Goal: Task Accomplishment & Management: Manage account settings

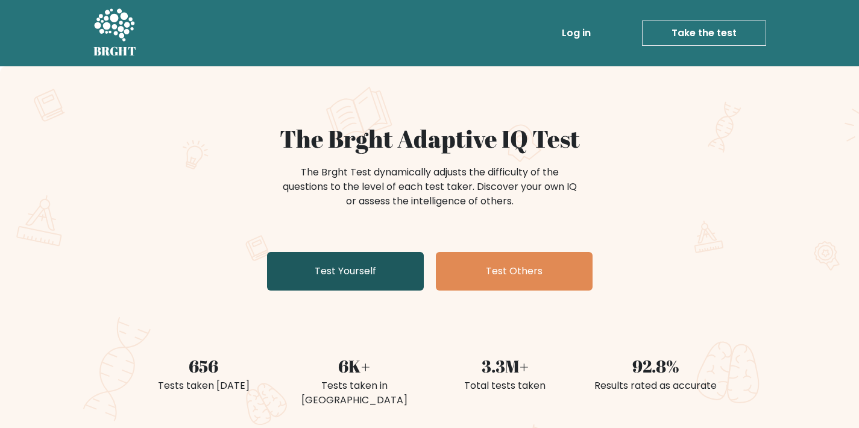
click at [358, 278] on link "Test Yourself" at bounding box center [345, 271] width 157 height 39
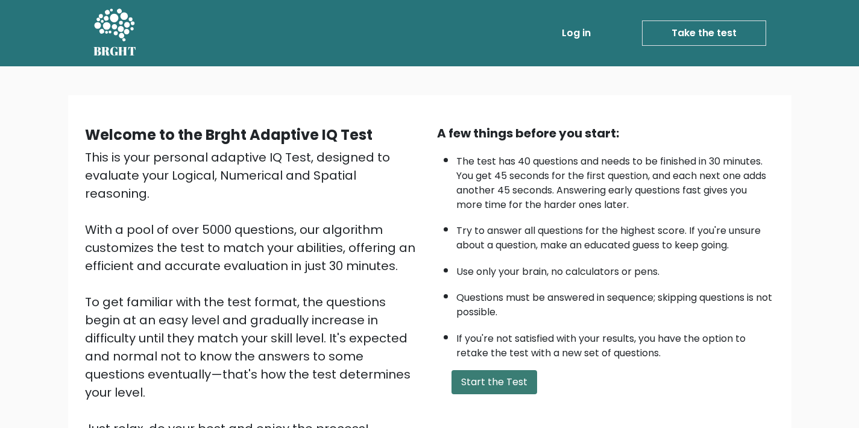
click at [507, 394] on button "Start the Test" at bounding box center [495, 382] width 86 height 24
click at [586, 27] on link "Log in" at bounding box center [576, 33] width 39 height 24
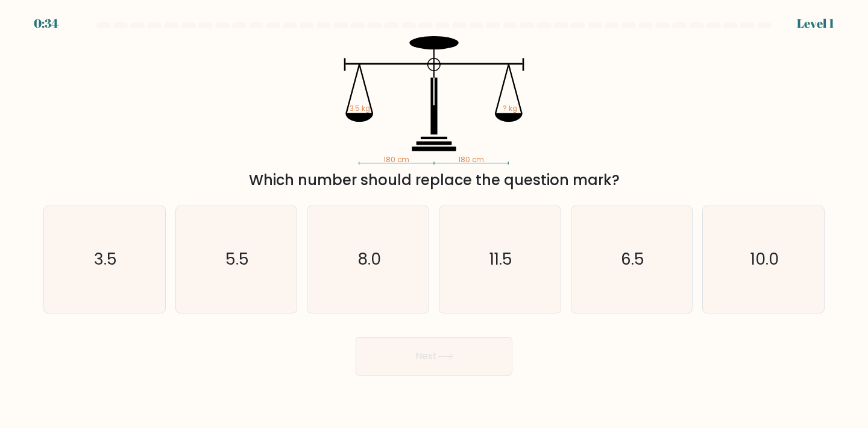
click at [145, 45] on div "180 cm 180 cm 3.5 kg ? kg Which number should replace the question mark?" at bounding box center [434, 113] width 796 height 155
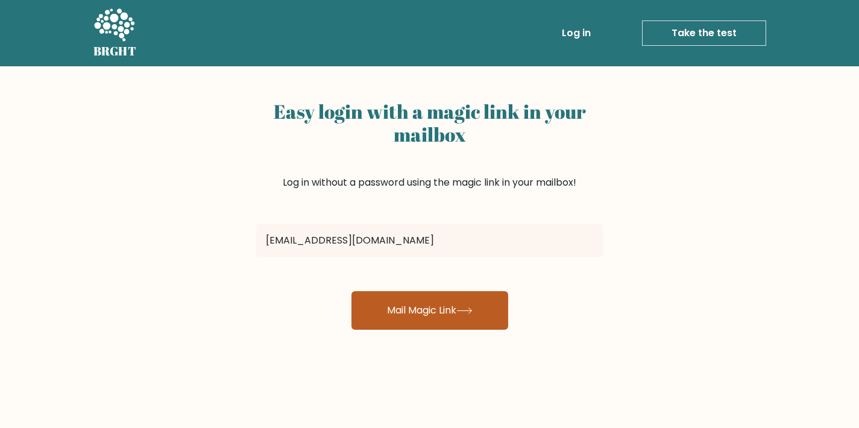
type input "repayo9@gmail.com"
click at [452, 325] on button "Mail Magic Link" at bounding box center [429, 310] width 157 height 39
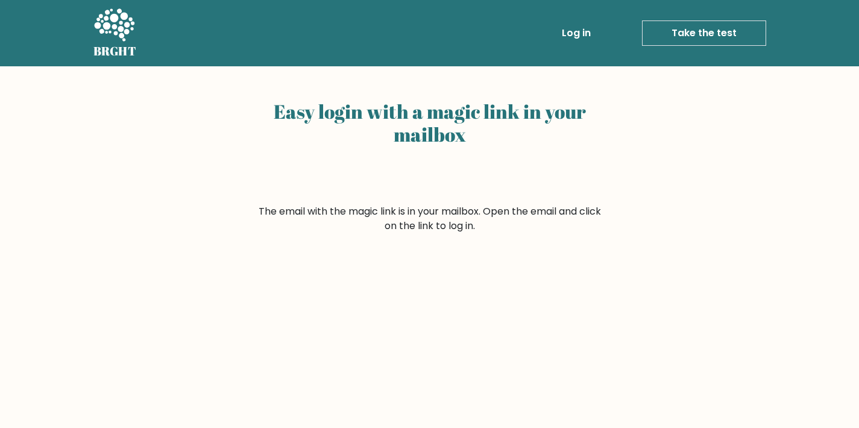
click at [576, 36] on link "Log in" at bounding box center [576, 33] width 39 height 24
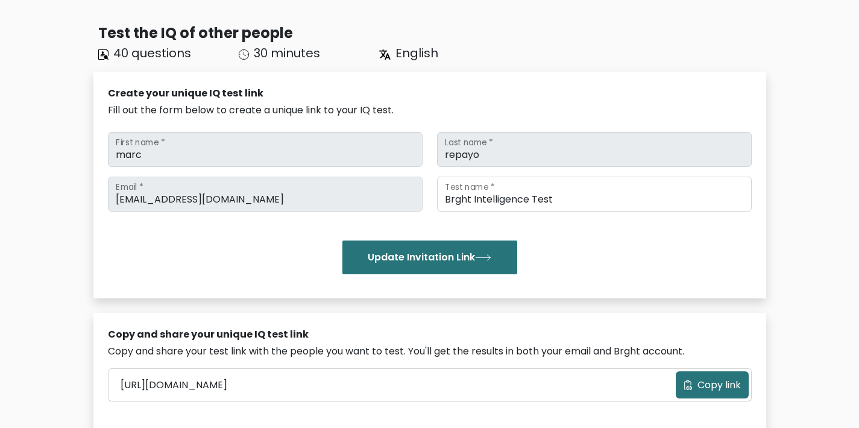
scroll to position [47, 0]
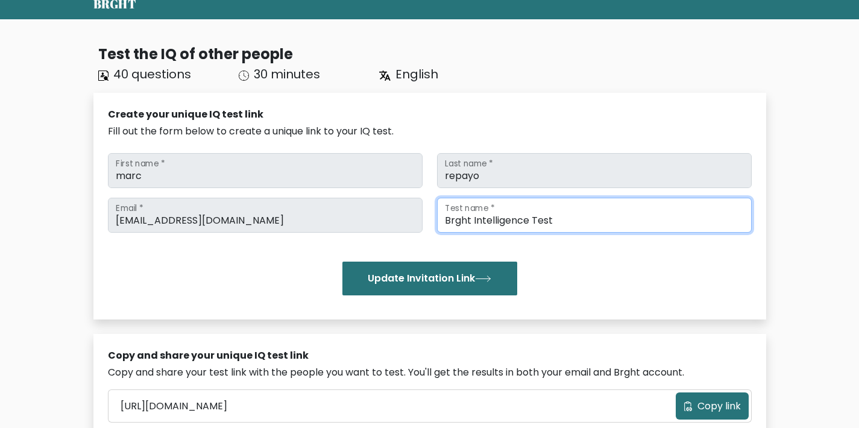
click at [634, 218] on input "Brght Intelligence Test" at bounding box center [594, 215] width 315 height 35
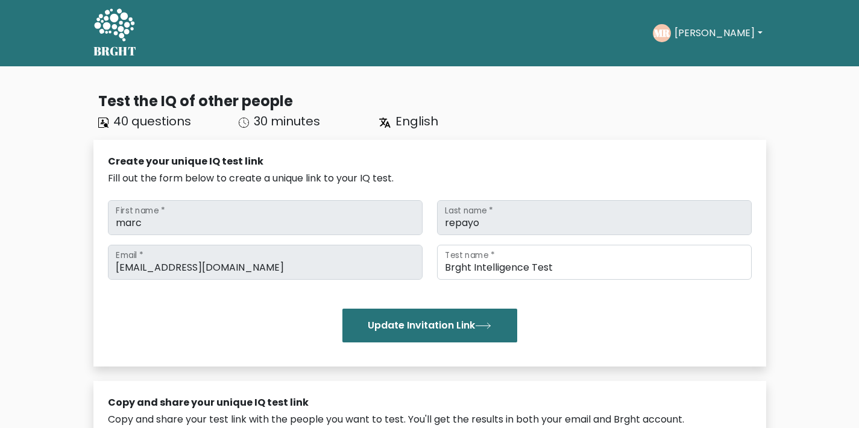
click at [720, 31] on button "Marc" at bounding box center [718, 33] width 95 height 16
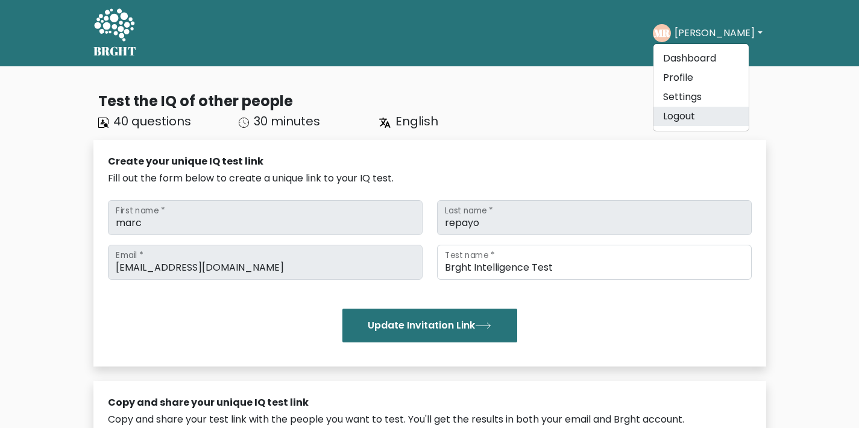
click at [718, 116] on link "Logout" at bounding box center [700, 116] width 95 height 19
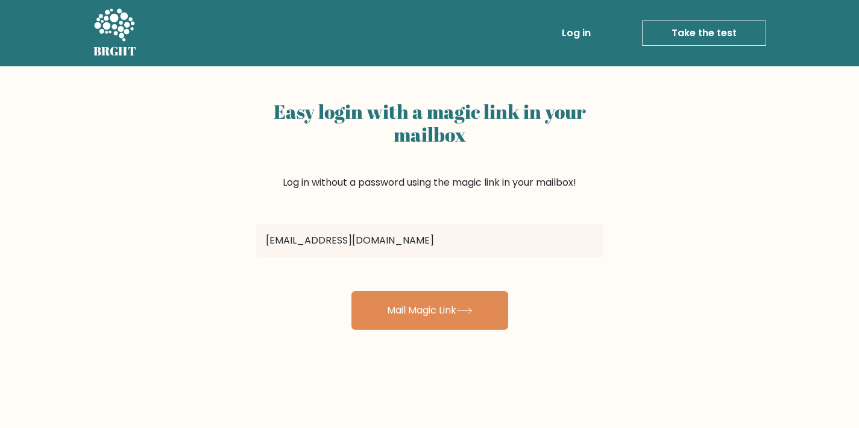
type input "repayomarc7@gmail.com"
click at [429, 310] on button "Mail Magic Link" at bounding box center [429, 310] width 157 height 39
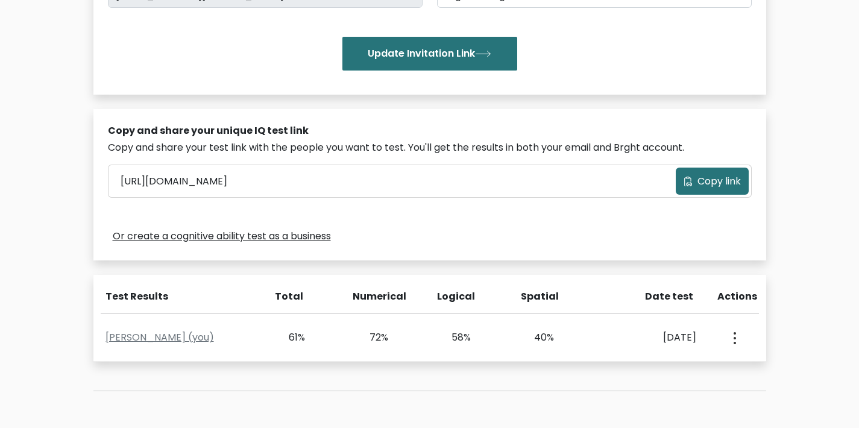
scroll to position [395, 0]
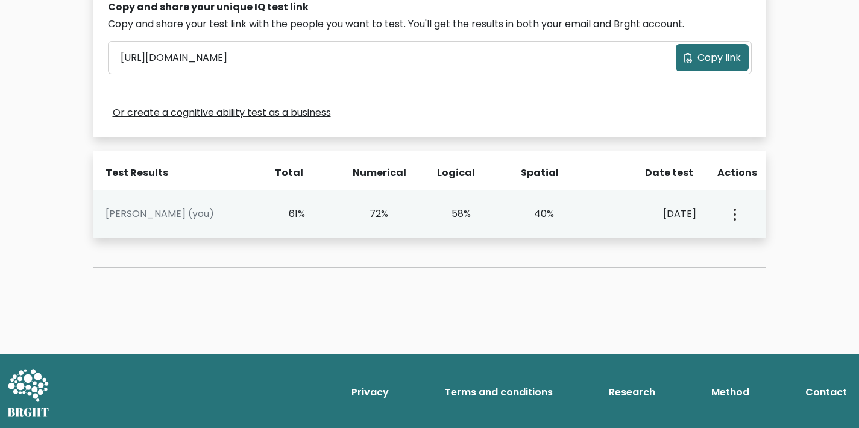
click at [455, 217] on div "58%" at bounding box center [454, 214] width 34 height 14
click at [171, 214] on link "Marc Repayo (you)" at bounding box center [159, 214] width 109 height 14
